Goal: Find specific page/section: Find specific page/section

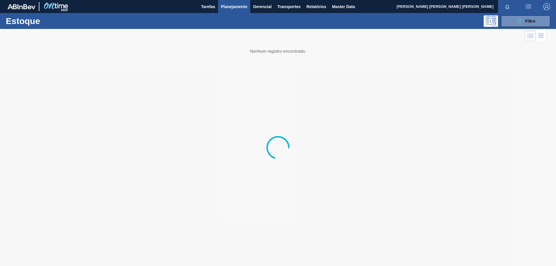
drag, startPoint x: 518, startPoint y: 21, endPoint x: 503, endPoint y: 99, distance: 78.9
click at [518, 21] on icon "089F7B8B-B2A5-4AFE-B5C0-19BA573D28AC" at bounding box center [519, 21] width 7 height 7
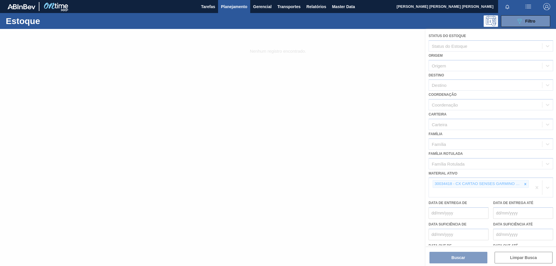
click at [524, 184] on div at bounding box center [278, 147] width 556 height 237
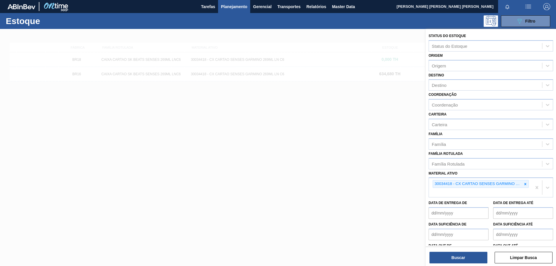
click at [526, 184] on icon at bounding box center [525, 184] width 4 height 4
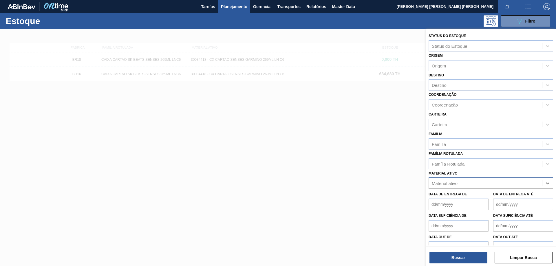
paste ativo "30031885"
type ativo "30031885"
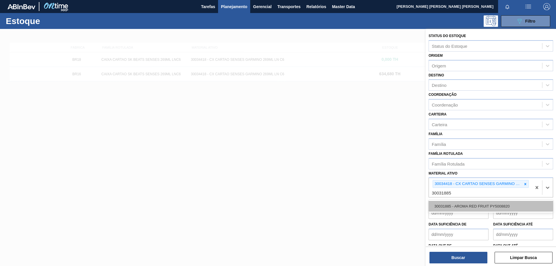
click at [476, 204] on div "30031885 - AROMA RED FRUIT PY5008820" at bounding box center [490, 206] width 124 height 11
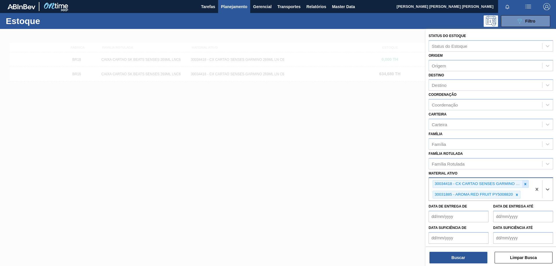
click at [524, 184] on icon at bounding box center [525, 184] width 2 height 2
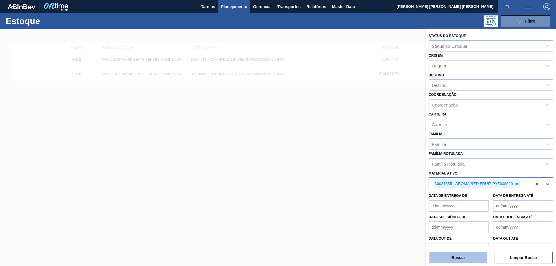
click at [449, 255] on button "Buscar" at bounding box center [458, 258] width 58 height 12
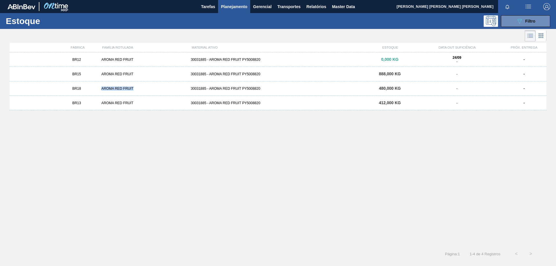
drag, startPoint x: 141, startPoint y: 89, endPoint x: 102, endPoint y: 89, distance: 38.8
click at [102, 89] on div "AROMA RED FRUIT" at bounding box center [143, 89] width 89 height 4
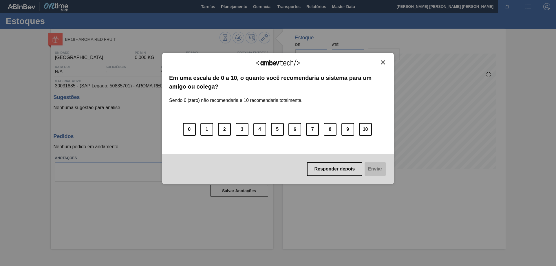
click at [383, 60] on img "Close" at bounding box center [383, 62] width 4 height 4
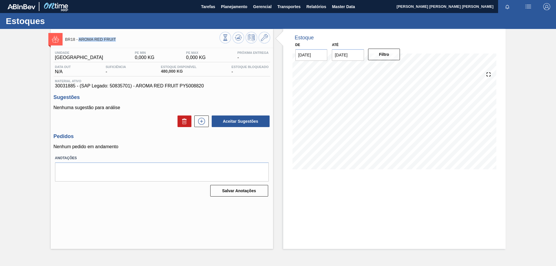
drag, startPoint x: 121, startPoint y: 37, endPoint x: 78, endPoint y: 40, distance: 42.7
click at [78, 40] on div "BR18 - AROMA RED FRUIT" at bounding box center [142, 39] width 154 height 13
copy span "AROMA RED FRUIT"
